Goal: Register for event/course

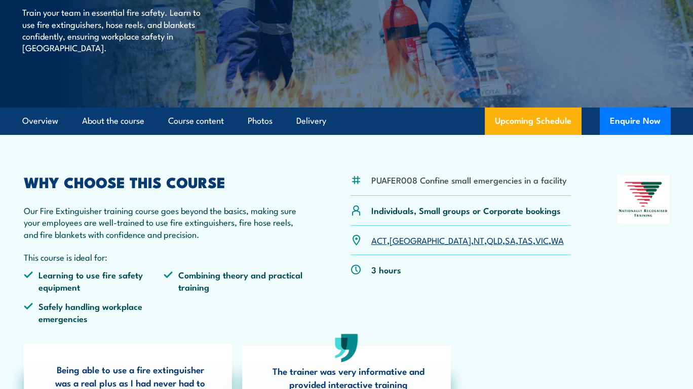
click at [519, 241] on link "TAS" at bounding box center [526, 240] width 15 height 12
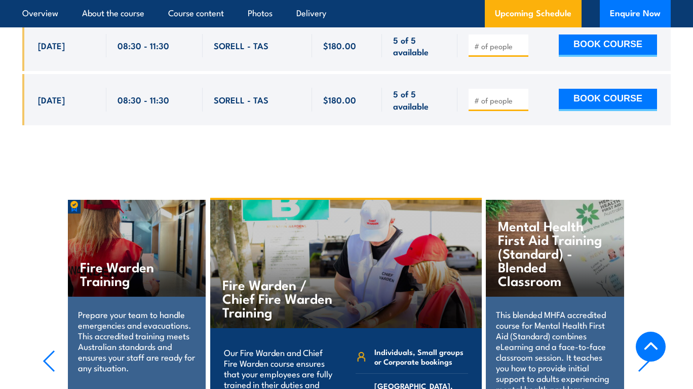
scroll to position [1655, 0]
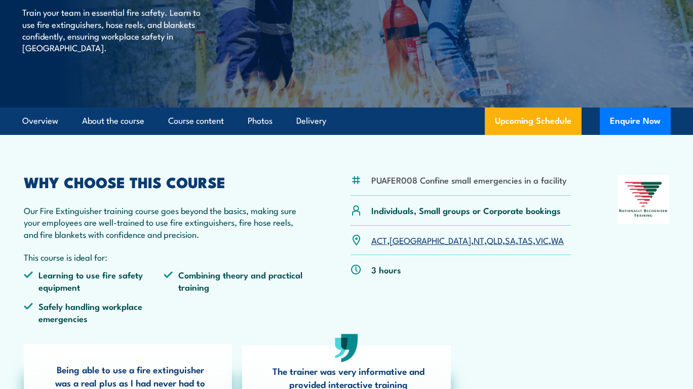
scroll to position [152, 0]
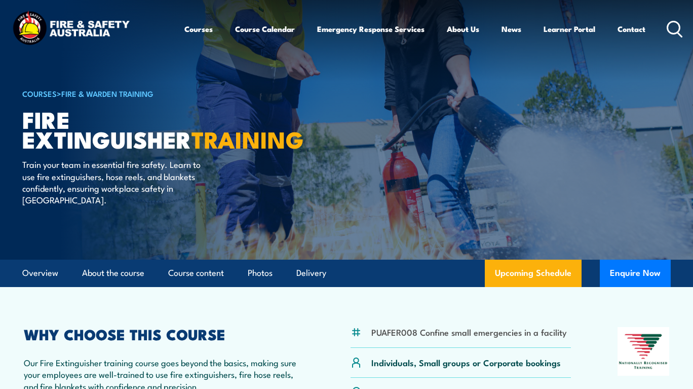
scroll to position [101, 0]
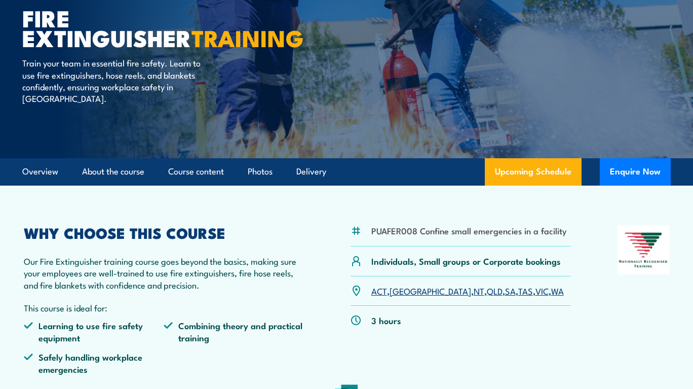
click at [519, 293] on link "TAS" at bounding box center [526, 290] width 15 height 12
